Goal: Task Accomplishment & Management: Use online tool/utility

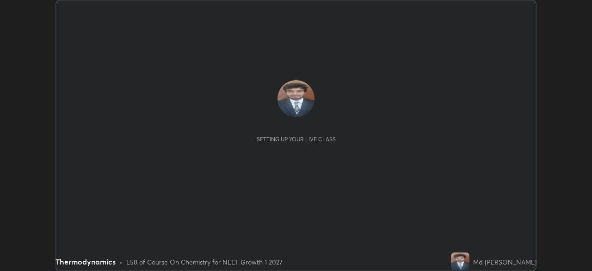
scroll to position [271, 592]
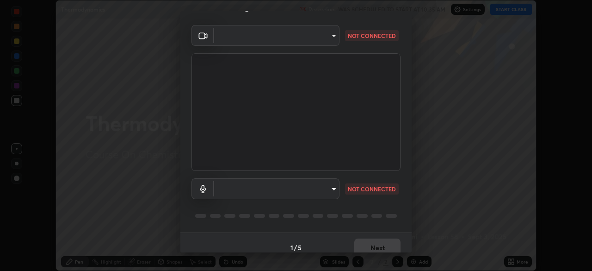
type input "d9d37662fc18b5952d81d06c5c40e75e4ead86b9adaaedc8b110653a7b5a491c"
type input "default"
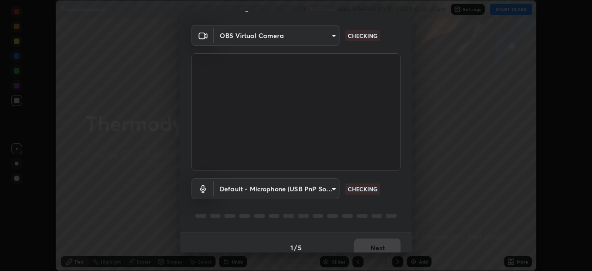
scroll to position [33, 0]
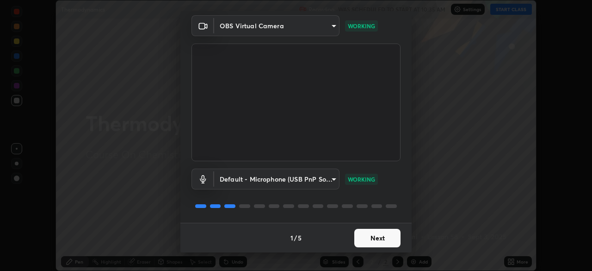
click at [336, 26] on body "Erase all Thermodynamics Recording WAS SCHEDULED TO START AT 10:35 AM Settings …" at bounding box center [296, 135] width 592 height 271
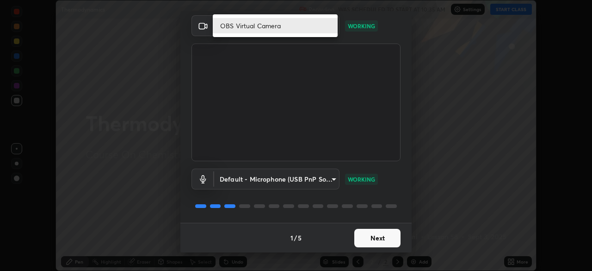
click at [394, 34] on div at bounding box center [296, 135] width 592 height 271
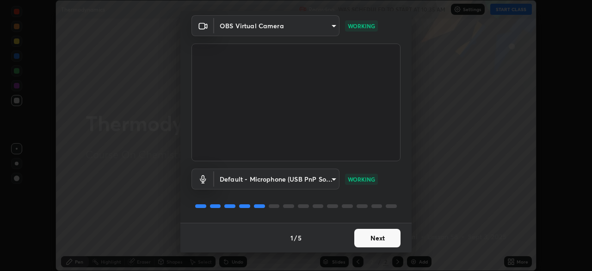
click at [327, 24] on body "Erase all Thermodynamics Recording WAS SCHEDULED TO START AT 10:35 AM Settings …" at bounding box center [296, 135] width 592 height 271
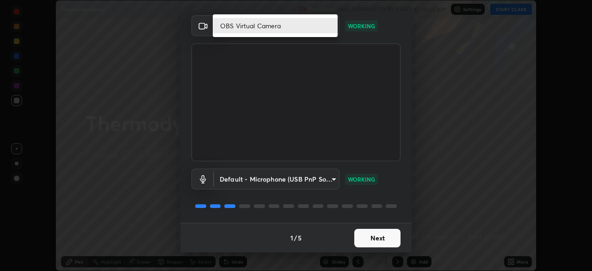
click at [391, 26] on div at bounding box center [296, 135] width 592 height 271
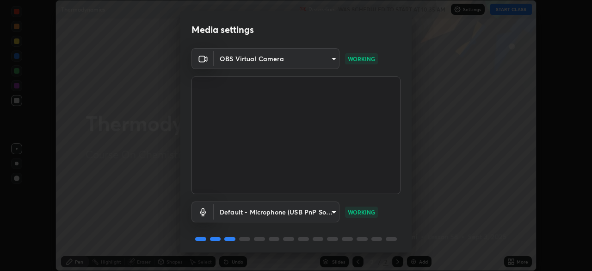
scroll to position [0, 0]
click at [331, 56] on body "Erase all Thermodynamics Recording WAS SCHEDULED TO START AT 10:35 AM Settings …" at bounding box center [296, 135] width 592 height 271
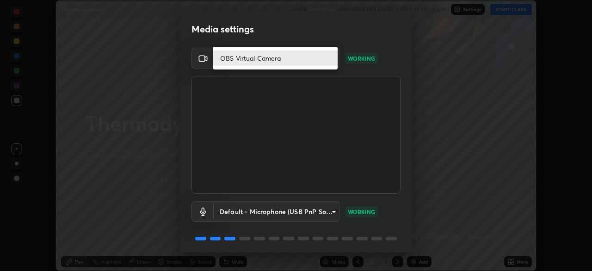
click at [380, 68] on div at bounding box center [296, 135] width 592 height 271
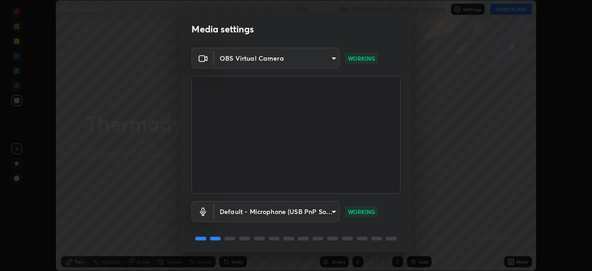
scroll to position [33, 0]
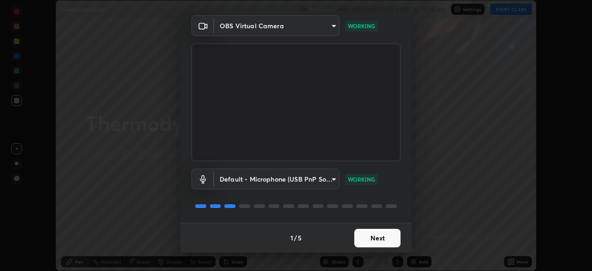
click at [372, 238] on button "Next" at bounding box center [377, 238] width 46 height 19
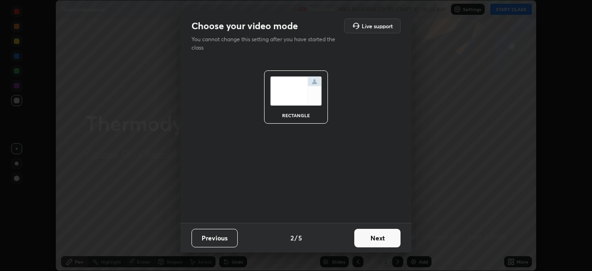
click at [383, 239] on button "Next" at bounding box center [377, 238] width 46 height 19
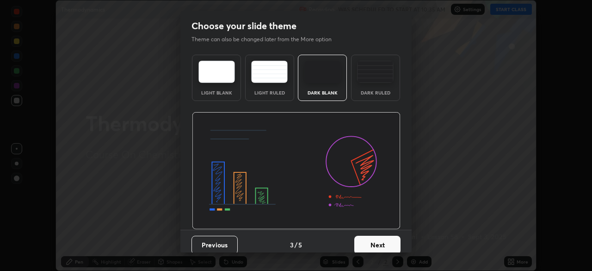
click at [386, 246] on button "Next" at bounding box center [377, 245] width 46 height 19
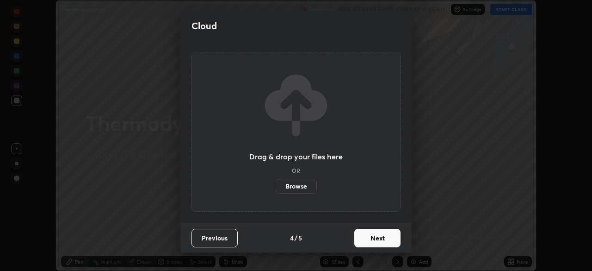
click at [387, 243] on button "Next" at bounding box center [377, 238] width 46 height 19
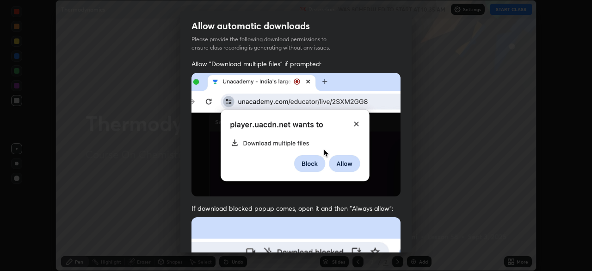
click at [387, 243] on div "Allow "Download multiple files" if prompted: If download blocked popup comes, o…" at bounding box center [295, 254] width 231 height 390
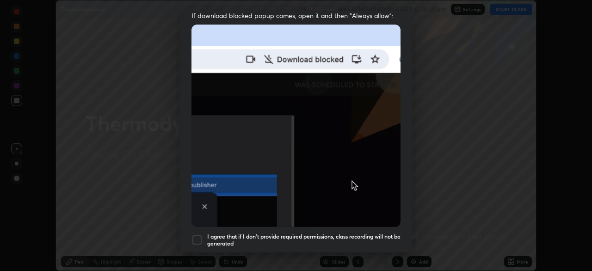
scroll to position [222, 0]
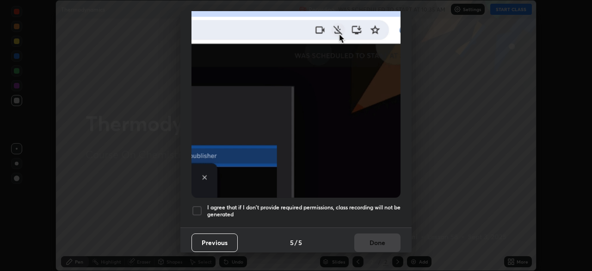
click at [203, 205] on div "I agree that if I don't provide required permissions, class recording will not …" at bounding box center [296, 210] width 209 height 11
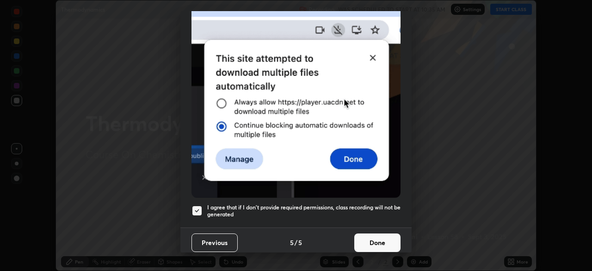
click at [370, 241] on button "Done" at bounding box center [377, 242] width 46 height 19
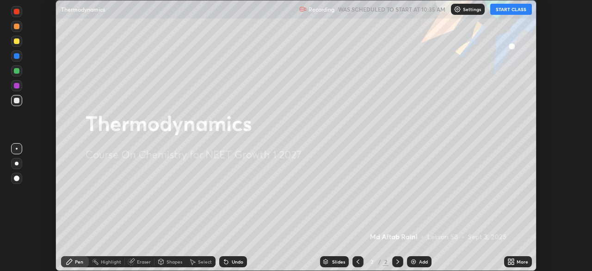
click at [519, 10] on button "START CLASS" at bounding box center [511, 9] width 42 height 11
click at [420, 261] on div "Add" at bounding box center [423, 261] width 9 height 5
